Goal: Book appointment/travel/reservation

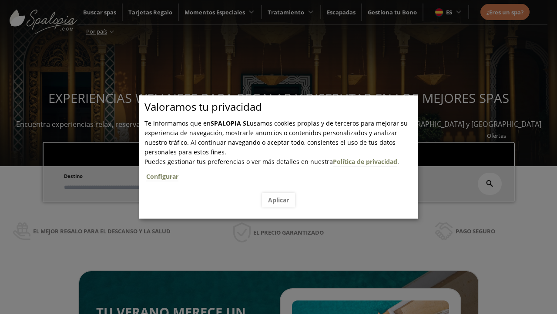
click at [266, 152] on span "Escapadas" at bounding box center [265, 152] width 29 height 8
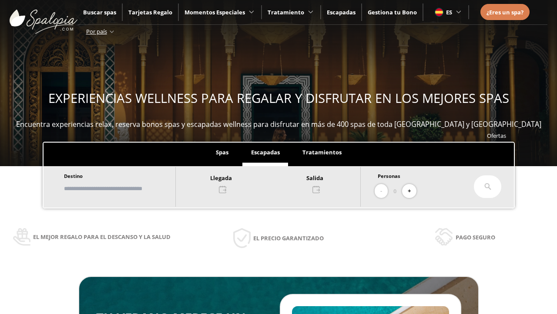
click at [118, 187] on input "text" at bounding box center [115, 188] width 108 height 15
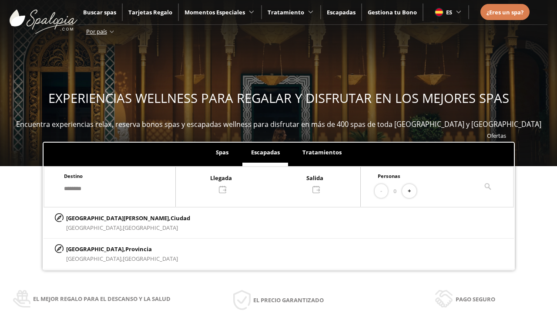
click at [272, 182] on div at bounding box center [268, 182] width 185 height 21
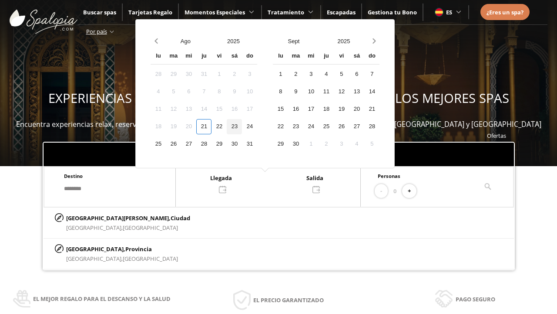
click at [241, 132] on div "23" at bounding box center [234, 126] width 15 height 15
click at [256, 125] on div "24" at bounding box center [249, 126] width 15 height 15
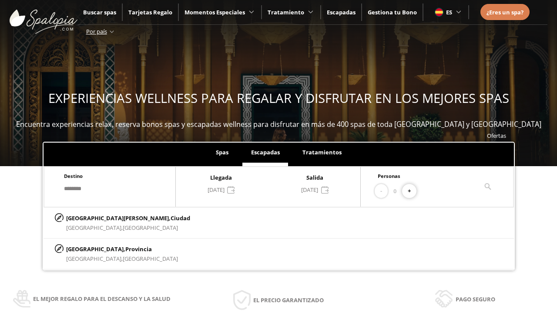
click at [411, 189] on button "+" at bounding box center [409, 191] width 14 height 14
click at [109, 216] on p "[GEOGRAPHIC_DATA][PERSON_NAME], [GEOGRAPHIC_DATA]" at bounding box center [128, 218] width 124 height 10
type input "**********"
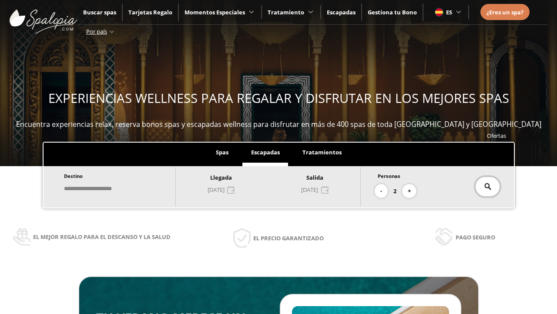
click at [485, 186] on icon at bounding box center [488, 186] width 7 height 7
